Goal: Task Accomplishment & Management: Complete application form

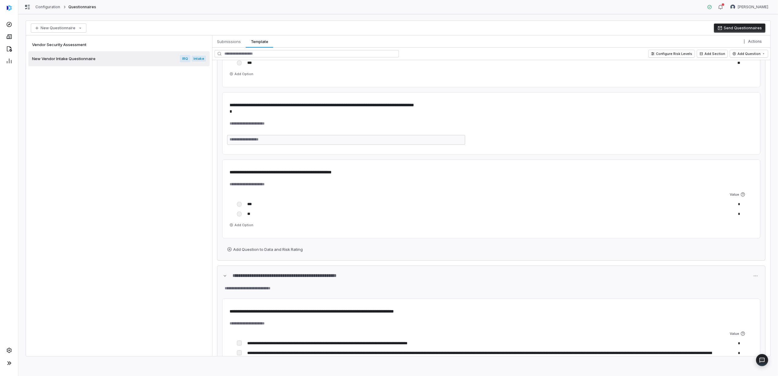
scroll to position [1840, 0]
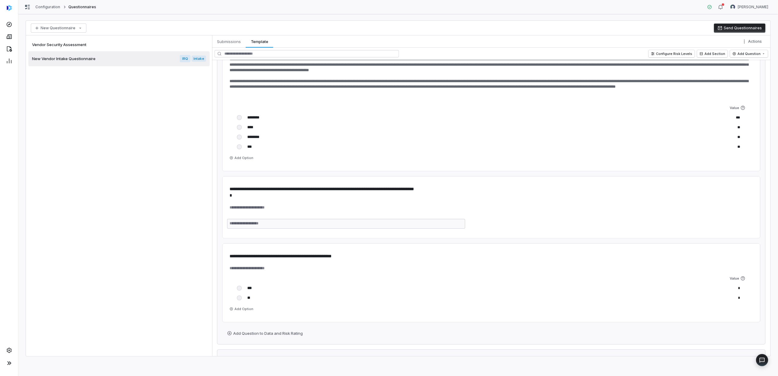
type textarea "*"
click at [744, 27] on button "Send Questionnaires" at bounding box center [740, 28] width 52 height 9
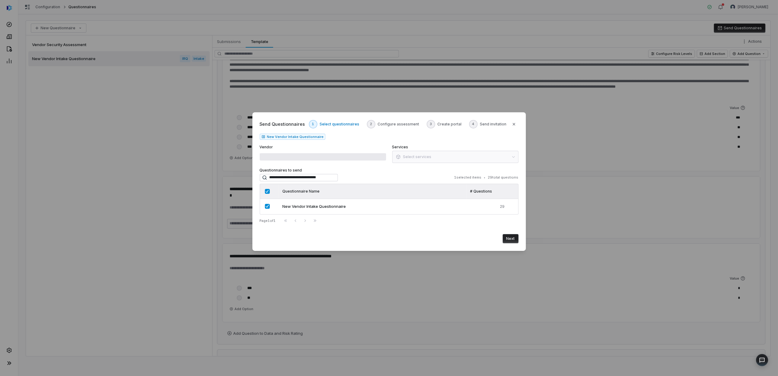
click at [304, 152] on div "Vendor" at bounding box center [323, 154] width 126 height 18
click at [304, 155] on span at bounding box center [323, 156] width 126 height 7
click at [301, 156] on span at bounding box center [323, 156] width 126 height 7
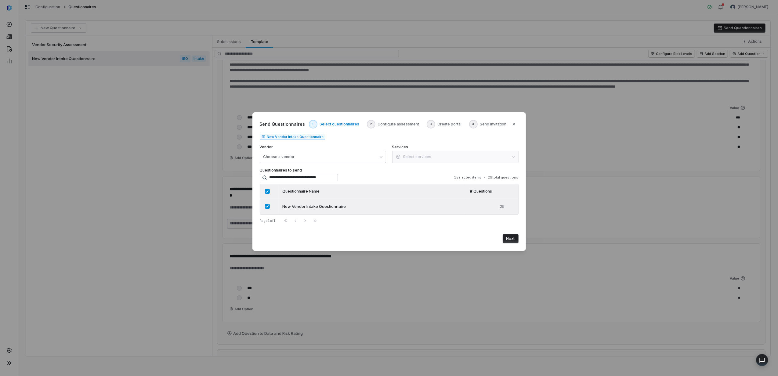
click at [334, 207] on span "New Vendor Intake Questionnaire" at bounding box center [314, 207] width 64 height 6
click at [382, 155] on button "Choose a vendor" at bounding box center [323, 157] width 126 height 12
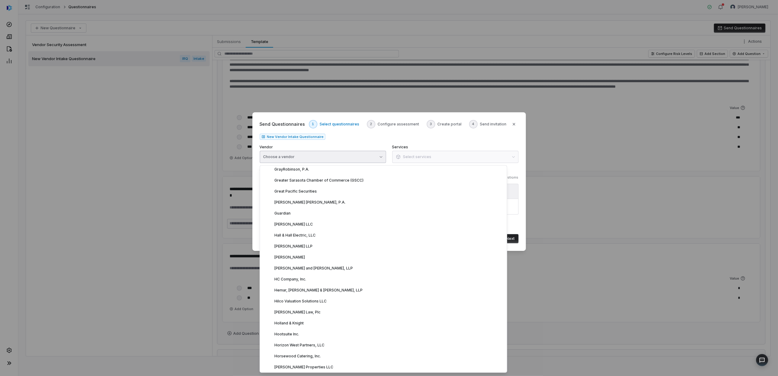
scroll to position [2280, 0]
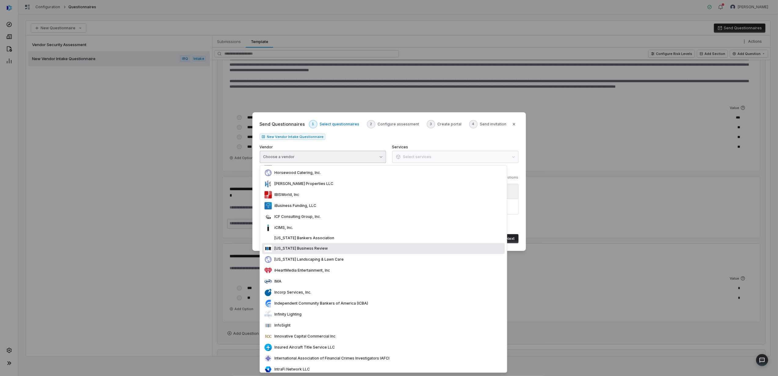
click at [291, 156] on div "Choose a vendor" at bounding box center [279, 157] width 31 height 5
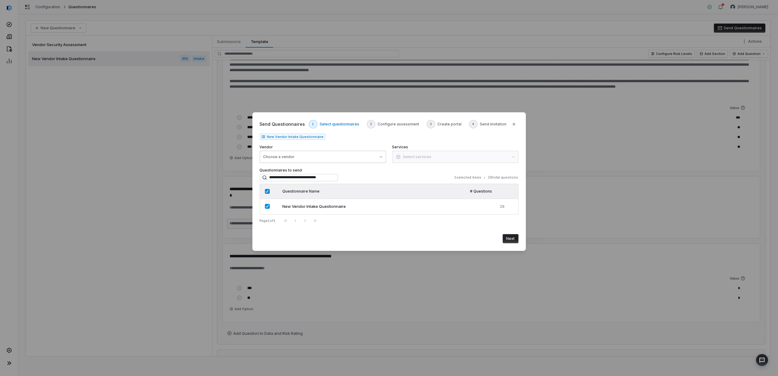
click at [286, 156] on div "Choose a vendor" at bounding box center [279, 157] width 31 height 5
type input "****"
click at [304, 202] on div "T Test Vendor 123" at bounding box center [308, 197] width 93 height 11
click at [420, 159] on div "Services None" at bounding box center [455, 154] width 126 height 18
click at [519, 157] on div "**********" at bounding box center [390, 181] width 274 height 139
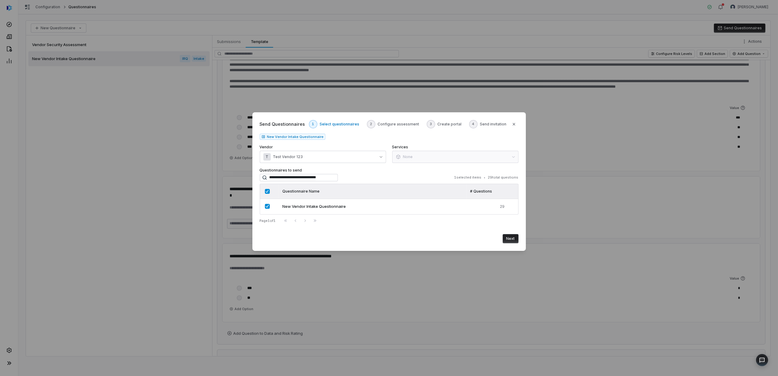
click at [397, 168] on label "Questionnaires to send" at bounding box center [389, 170] width 259 height 5
click at [514, 237] on button "Next" at bounding box center [511, 238] width 16 height 9
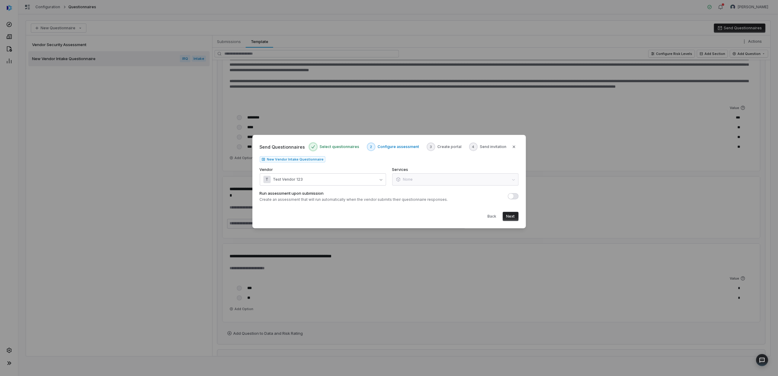
click at [467, 178] on div "Services None" at bounding box center [455, 176] width 126 height 18
click at [512, 197] on span "button" at bounding box center [510, 196] width 5 height 5
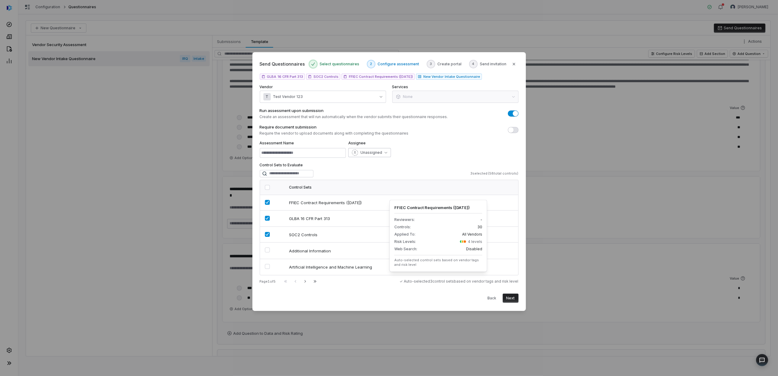
click at [386, 151] on icon "button" at bounding box center [386, 152] width 3 height 3
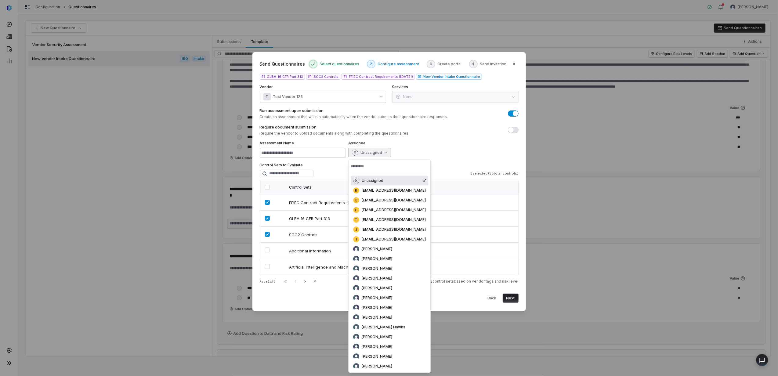
click at [454, 134] on div "Require document submission Require the vendor to upload documents along with c…" at bounding box center [389, 130] width 259 height 12
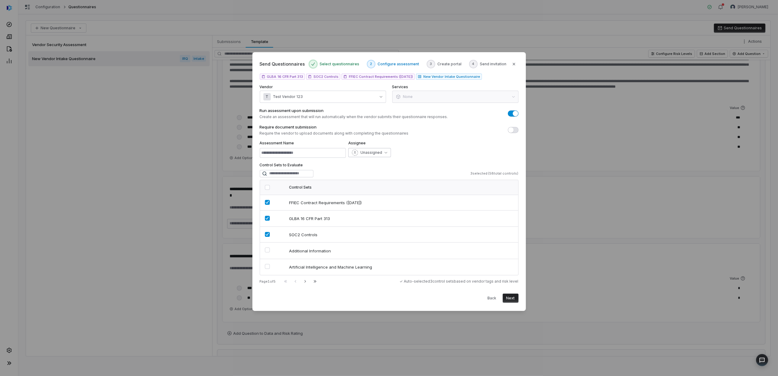
click at [385, 148] on button "Unassigned" at bounding box center [369, 152] width 43 height 9
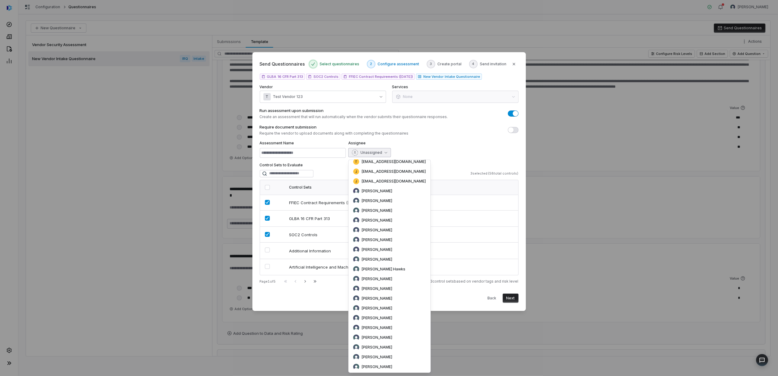
scroll to position [46, 0]
click at [448, 144] on div "Assessment Name Assignee Unassigned" at bounding box center [389, 149] width 259 height 17
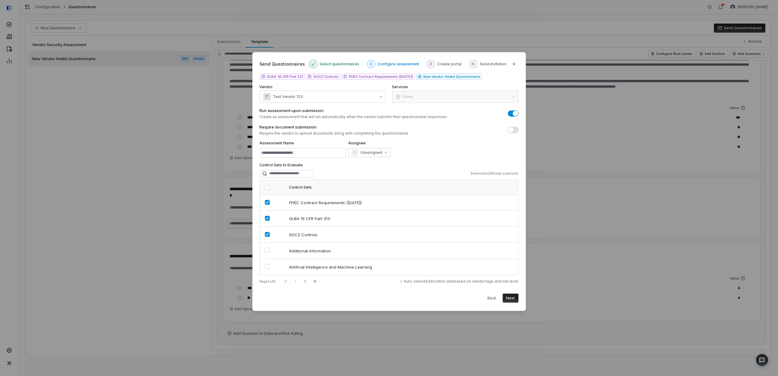
type textarea "*"
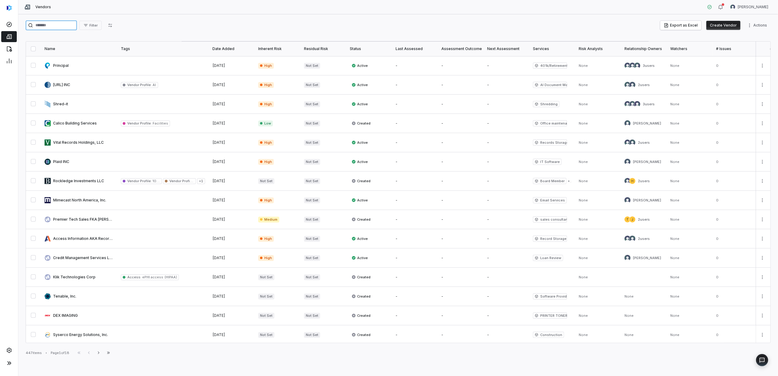
click at [53, 27] on input "search" at bounding box center [51, 25] width 51 height 10
click at [5, 63] on link at bounding box center [9, 61] width 16 height 11
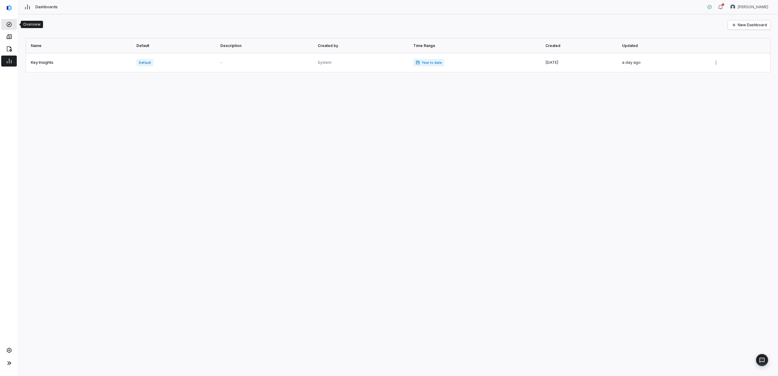
click at [10, 24] on icon at bounding box center [9, 24] width 6 height 6
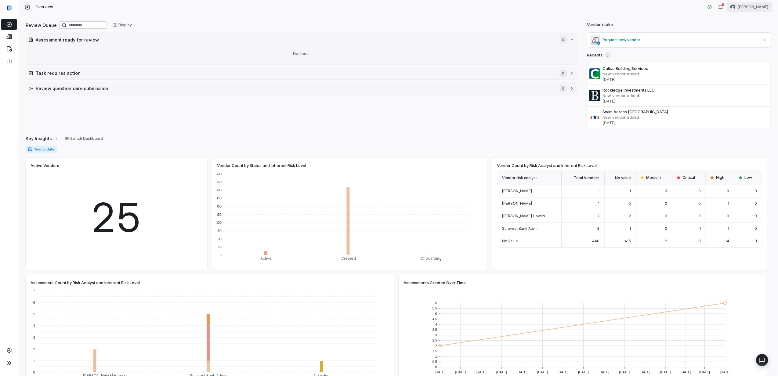
click at [753, 9] on html "Overview [PERSON_NAME] Review Queue Display Assessment ready for review 0 No it…" at bounding box center [389, 188] width 778 height 376
click at [752, 31] on div "Organization" at bounding box center [746, 32] width 47 height 10
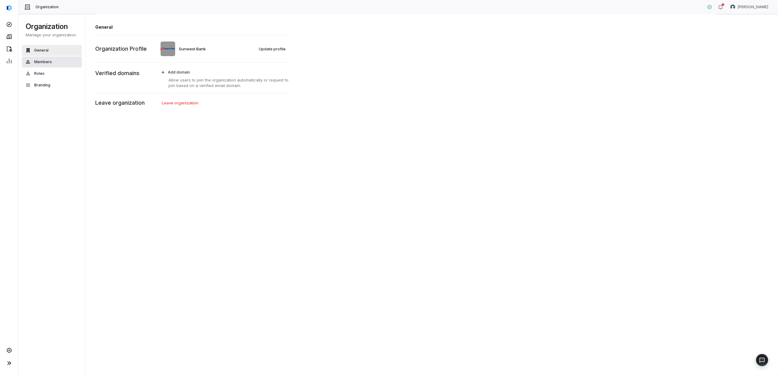
click at [45, 61] on span "Members" at bounding box center [43, 62] width 18 height 5
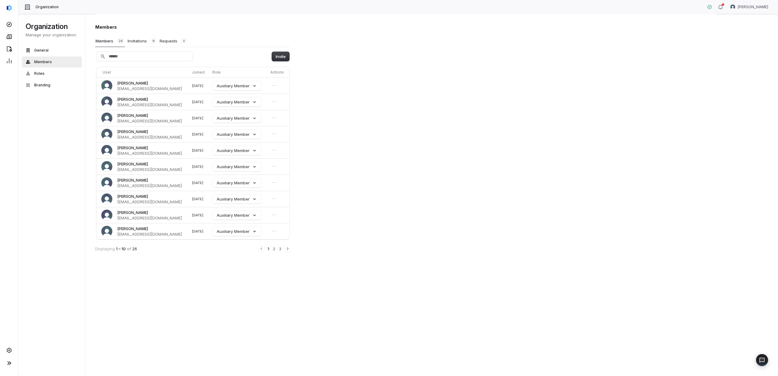
click at [140, 50] on div "Members Members 26 Invitations 9 Requests 0 Invite User Joined Role Actions [PE…" at bounding box center [192, 138] width 195 height 228
click at [122, 56] on input "Search" at bounding box center [144, 56] width 96 height 9
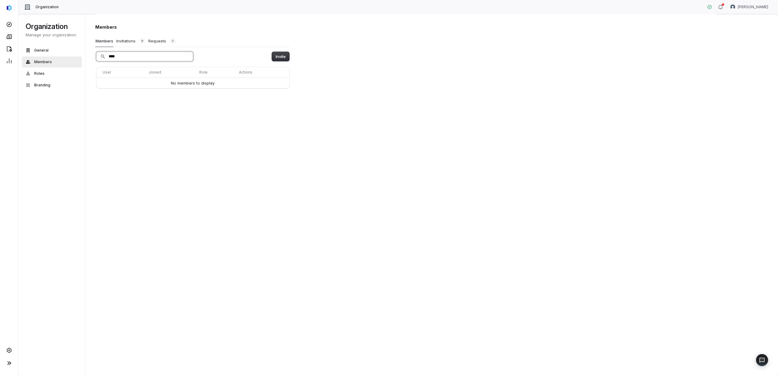
drag, startPoint x: 126, startPoint y: 56, endPoint x: 109, endPoint y: 60, distance: 17.6
click at [109, 60] on input "****" at bounding box center [144, 56] width 96 height 9
type input "**********"
click at [283, 57] on button "Invite" at bounding box center [280, 56] width 17 height 9
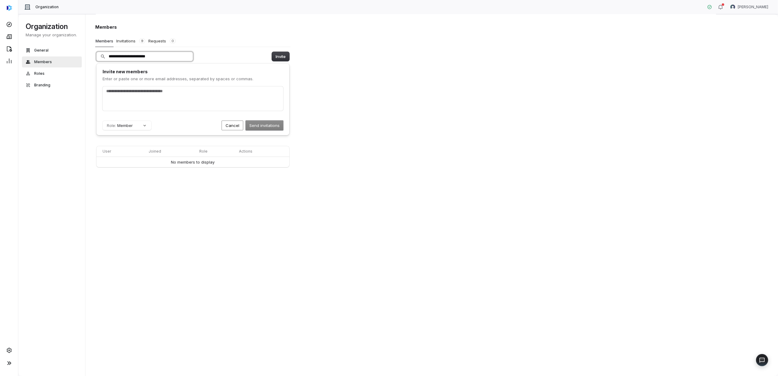
drag, startPoint x: 163, startPoint y: 56, endPoint x: 96, endPoint y: 59, distance: 66.6
click at [96, 59] on input "**********" at bounding box center [144, 56] width 96 height 9
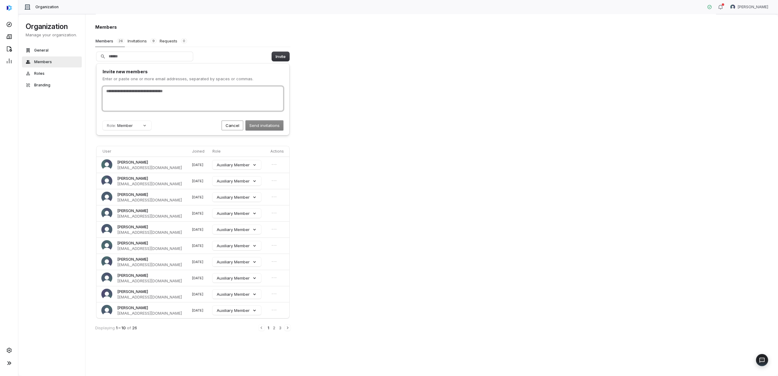
click at [149, 93] on input "text" at bounding box center [193, 91] width 176 height 6
click at [267, 125] on button "Send invitations" at bounding box center [265, 126] width 38 height 10
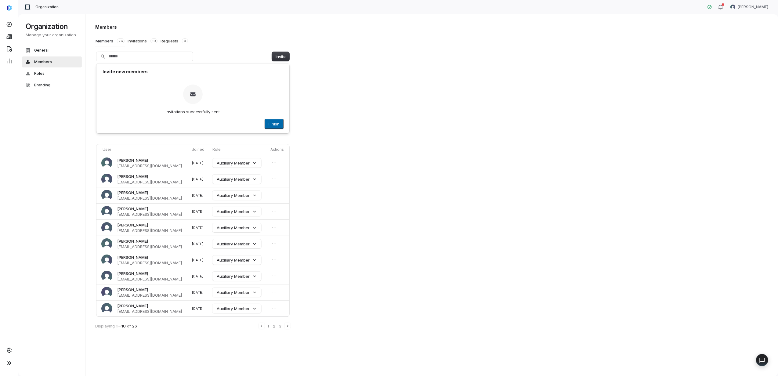
click at [277, 122] on button "Finish" at bounding box center [274, 123] width 18 height 9
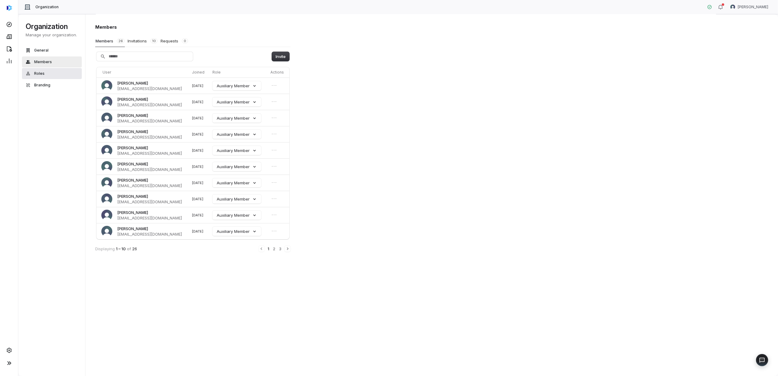
click at [41, 74] on span "Roles" at bounding box center [39, 73] width 10 height 5
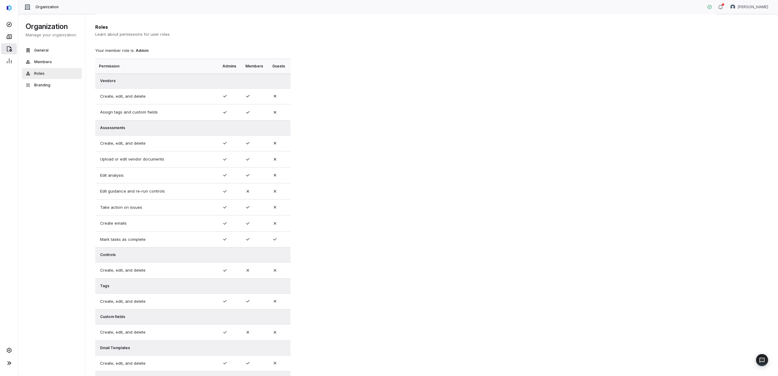
click at [8, 46] on icon at bounding box center [9, 48] width 5 height 5
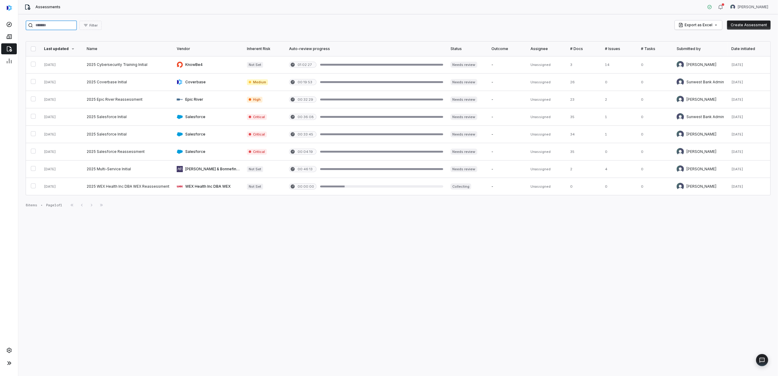
click at [51, 25] on input "search" at bounding box center [51, 25] width 51 height 10
click at [7, 38] on icon at bounding box center [8, 37] width 5 height 5
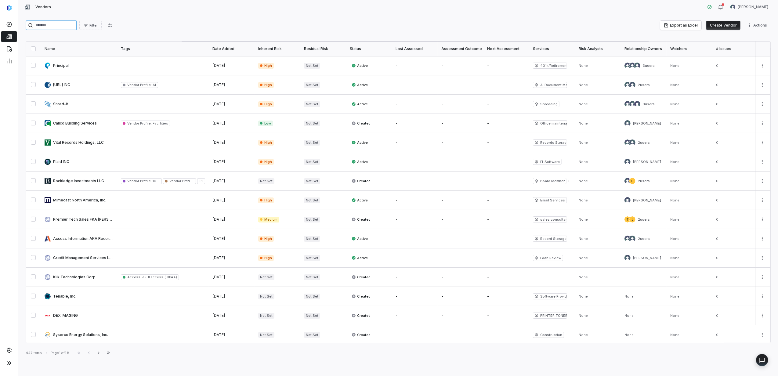
click at [60, 26] on input "search" at bounding box center [51, 25] width 51 height 10
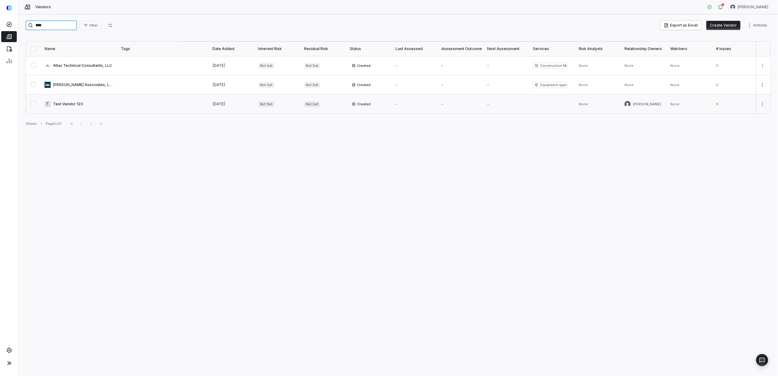
type input "****"
click at [79, 102] on link at bounding box center [79, 104] width 76 height 19
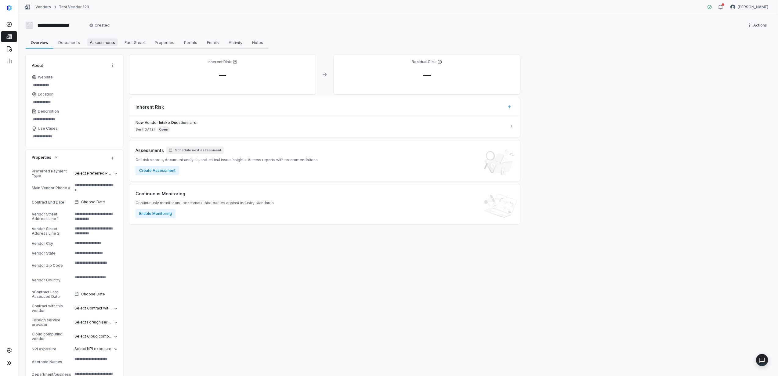
click at [107, 40] on span "Assessments" at bounding box center [102, 42] width 30 height 8
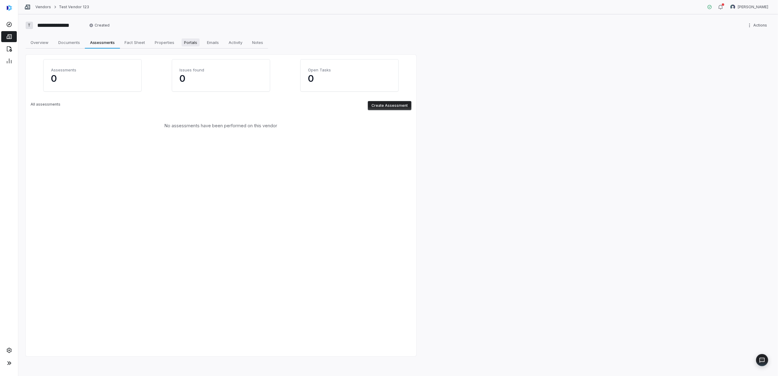
click at [195, 43] on span "Portals" at bounding box center [191, 42] width 18 height 8
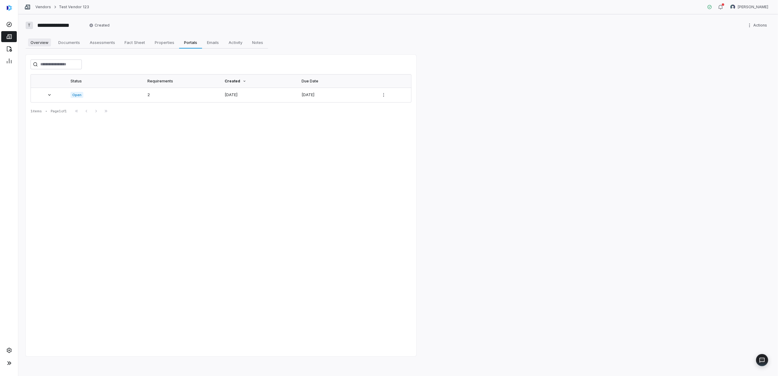
click at [41, 45] on span "Overview" at bounding box center [39, 42] width 23 height 8
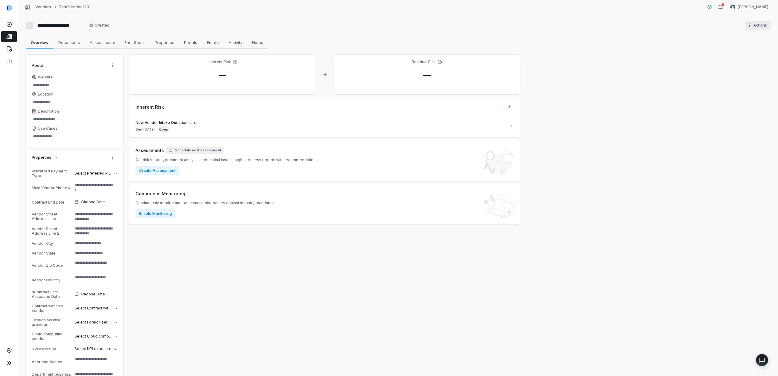
click at [745, 25] on html "**********" at bounding box center [389, 188] width 778 height 376
click at [6, 61] on icon at bounding box center [9, 61] width 6 height 6
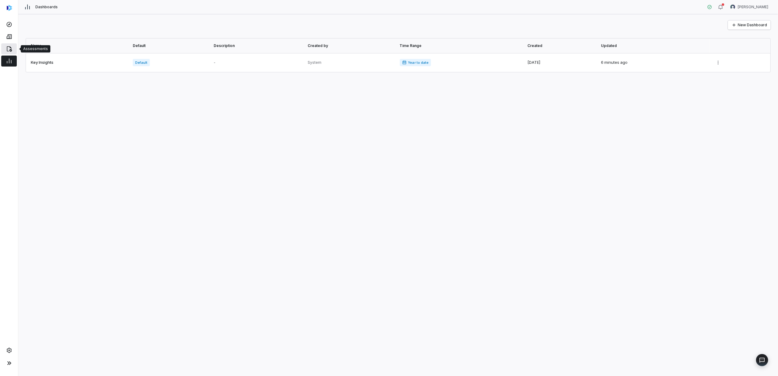
click at [10, 49] on icon at bounding box center [9, 48] width 5 height 5
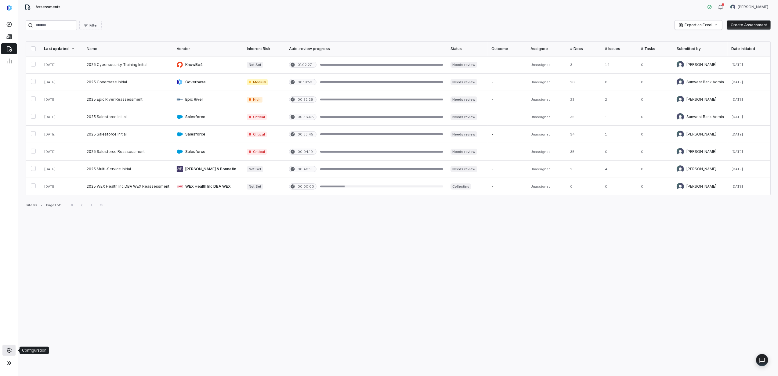
click at [8, 348] on icon at bounding box center [9, 351] width 6 height 6
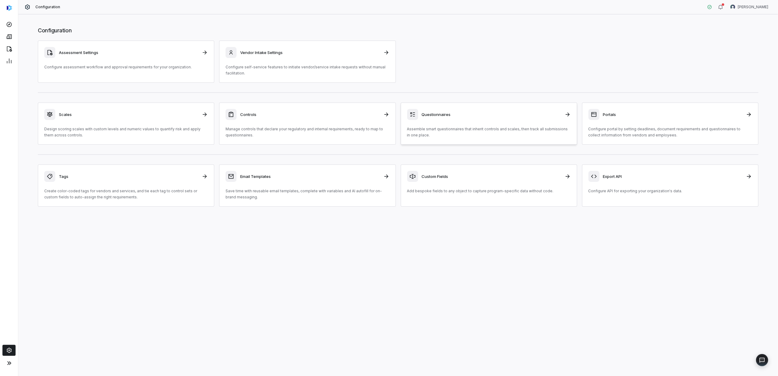
click at [490, 119] on div "Questionnaires" at bounding box center [489, 114] width 164 height 11
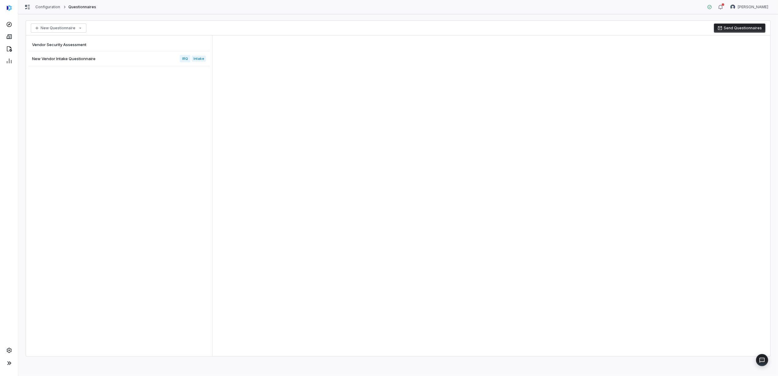
click at [119, 59] on div "New Vendor Intake Questionnaire IRQ Intake" at bounding box center [118, 58] width 181 height 15
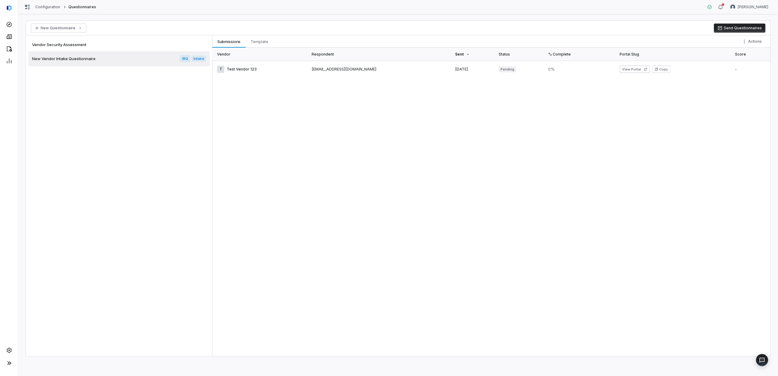
click at [141, 59] on div "New Vendor Intake Questionnaire IRQ Intake" at bounding box center [118, 58] width 181 height 15
click at [744, 42] on html "Configuration Questionnaires [PERSON_NAME] New Questionnaire Send Questionnaire…" at bounding box center [389, 188] width 778 height 376
click at [242, 70] on html "Configuration Questionnaires [PERSON_NAME] New Questionnaire Send Questionnaire…" at bounding box center [389, 188] width 778 height 376
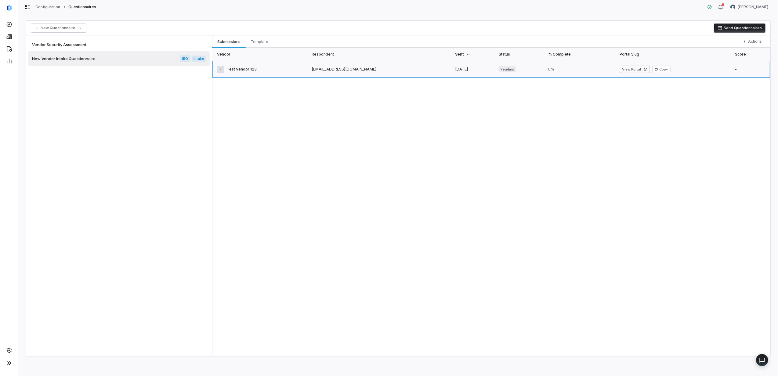
click at [239, 70] on link at bounding box center [260, 69] width 96 height 17
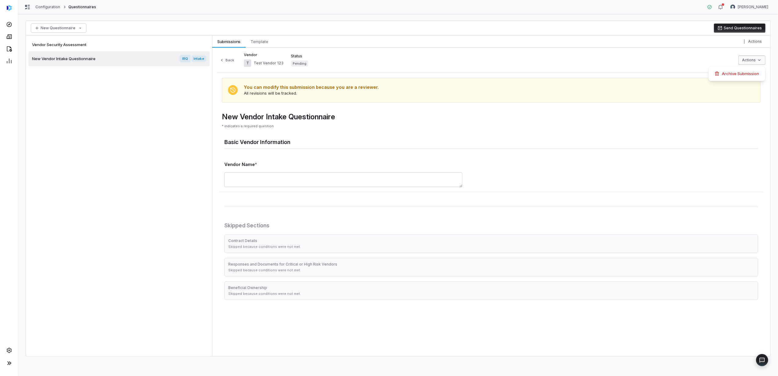
click at [760, 61] on html "Configuration Questionnaires [PERSON_NAME] New Questionnaire Send Questionnaire…" at bounding box center [389, 188] width 778 height 376
click at [748, 75] on div "Archive Submission" at bounding box center [737, 74] width 52 height 10
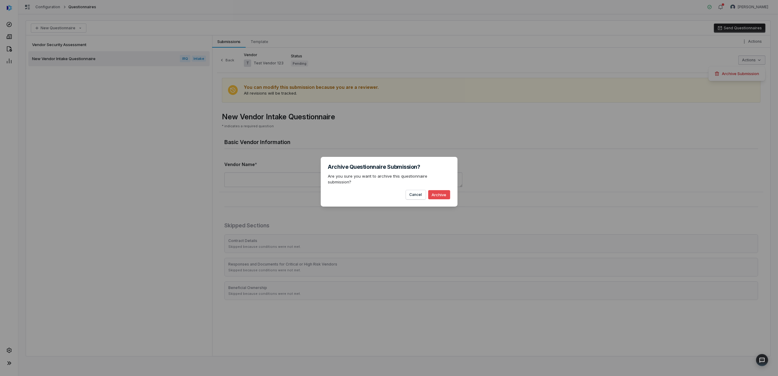
click at [441, 191] on button "Archive" at bounding box center [439, 194] width 22 height 9
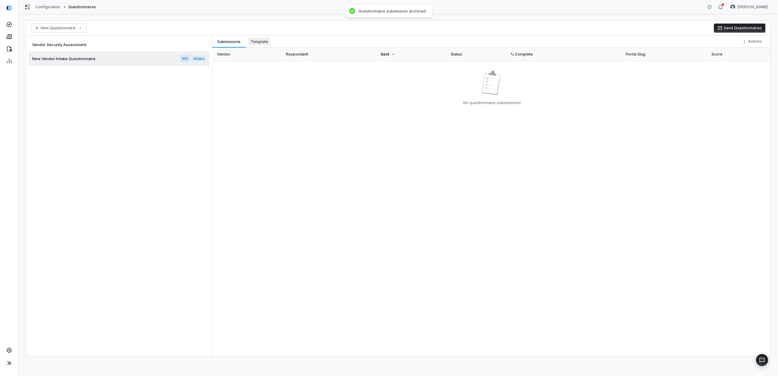
click at [261, 41] on span "Template" at bounding box center [259, 42] width 23 height 8
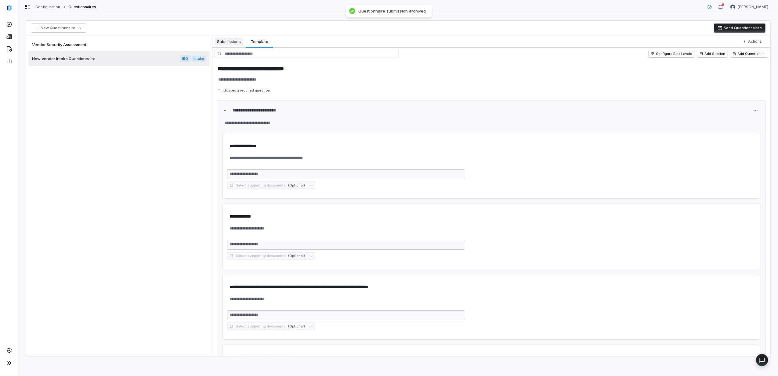
click at [236, 41] on span "Submissions" at bounding box center [229, 42] width 29 height 8
type textarea "*"
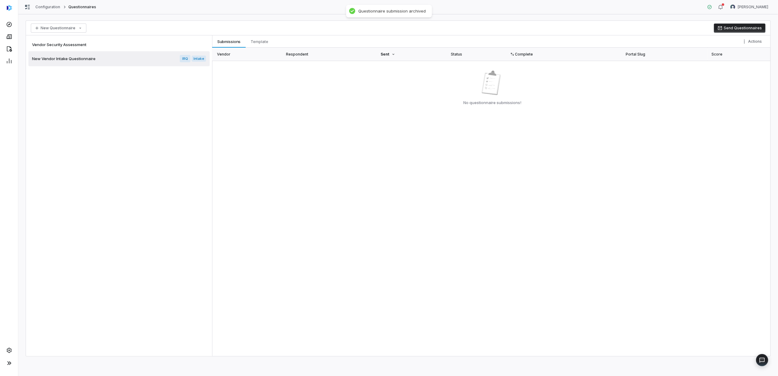
click at [738, 26] on button "Send Questionnaires" at bounding box center [740, 28] width 52 height 9
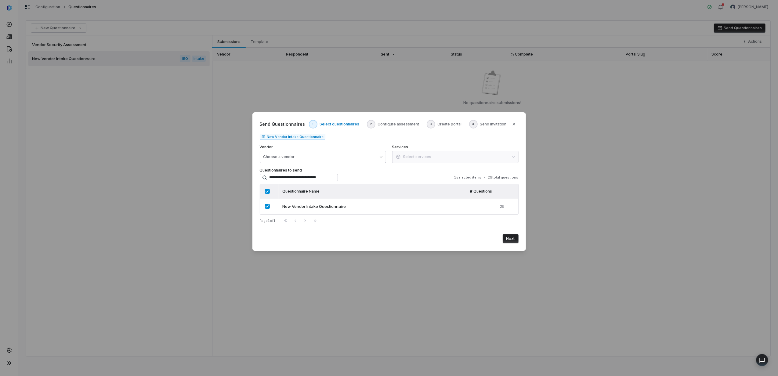
click at [291, 158] on div "Choose a vendor" at bounding box center [279, 157] width 31 height 5
type input "***"
click at [297, 188] on p "Test Vendor 123" at bounding box center [288, 186] width 32 height 5
click at [407, 157] on div "Services None" at bounding box center [455, 154] width 126 height 18
click at [515, 240] on button "Next" at bounding box center [511, 238] width 16 height 9
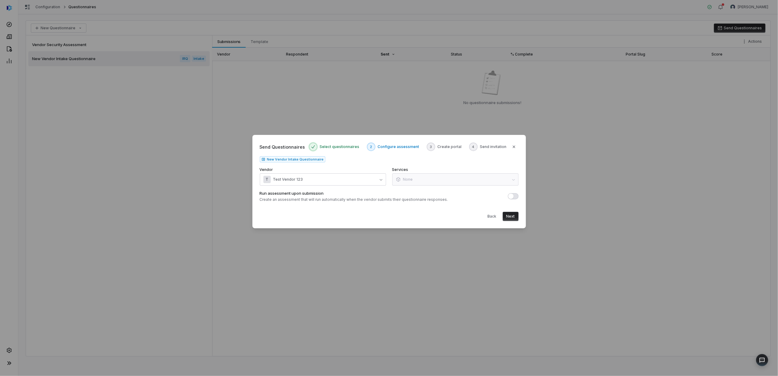
click at [512, 195] on span "button" at bounding box center [510, 196] width 5 height 5
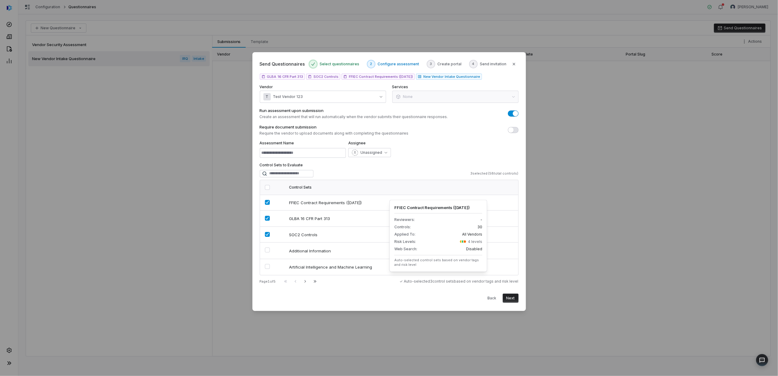
click at [510, 300] on button "Next" at bounding box center [511, 298] width 16 height 9
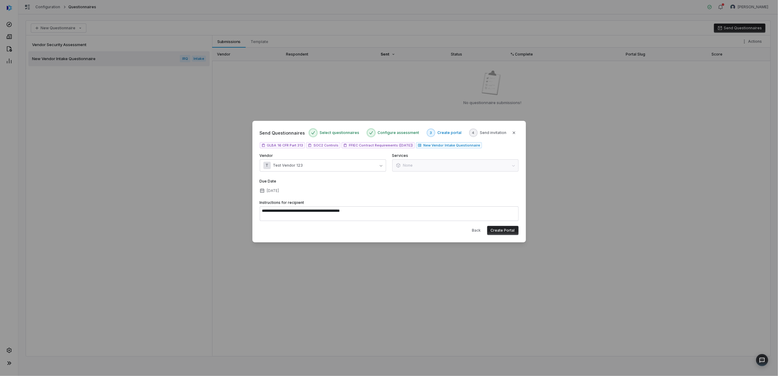
click at [508, 230] on button "Create Portal" at bounding box center [502, 230] width 31 height 9
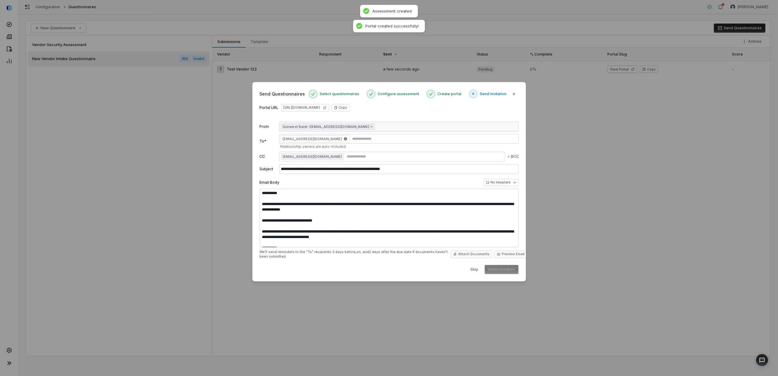
type textarea "**********"
click at [360, 137] on input "text" at bounding box center [434, 138] width 166 height 5
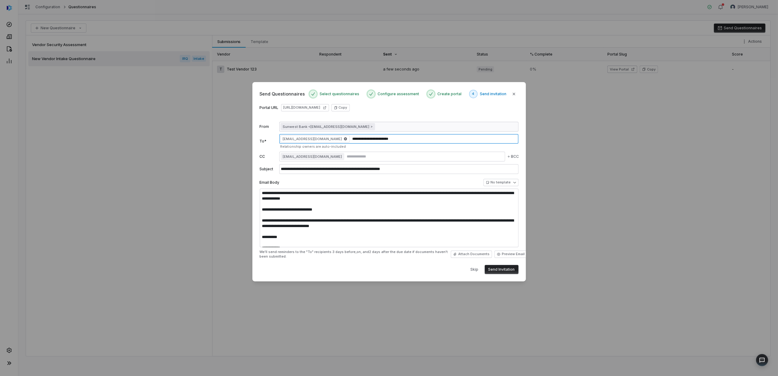
scroll to position [16, 0]
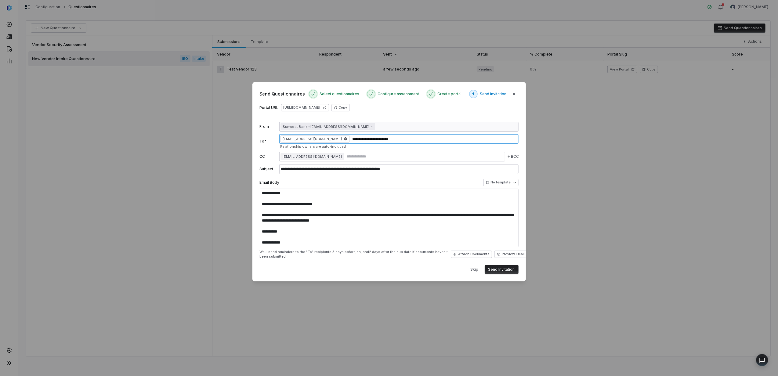
type input "**********"
click at [512, 269] on button "Send Invitation" at bounding box center [502, 269] width 34 height 9
